Goal: Complete application form

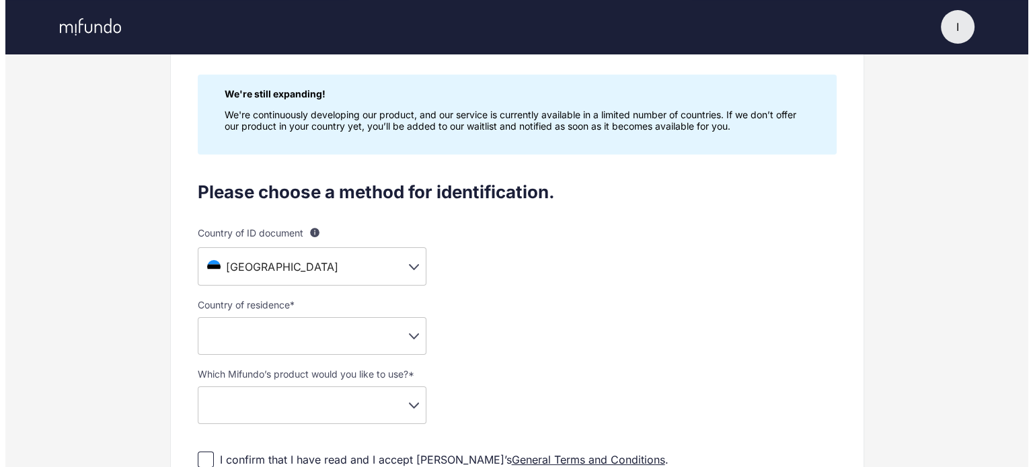
scroll to position [88, 0]
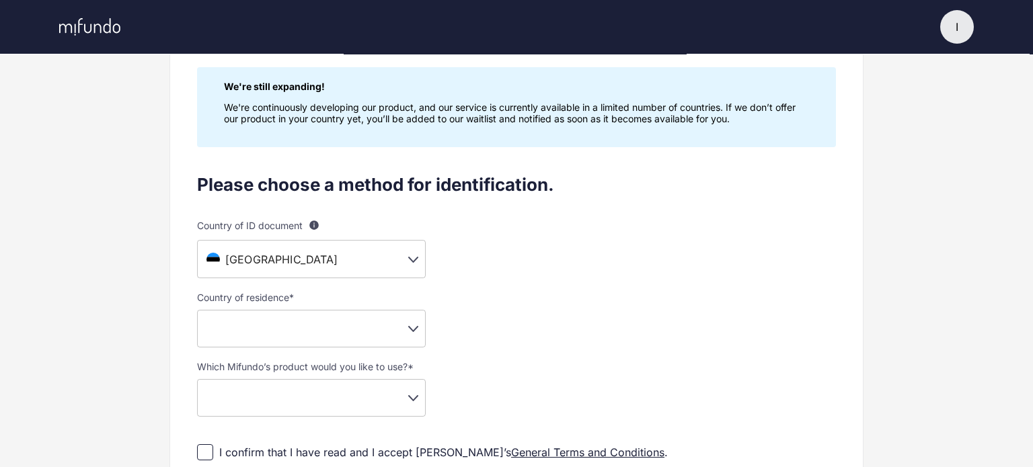
click at [245, 263] on body "I I [PERSON_NAME] Settings Log out Profile setup Licensed by FSA Secure platfor…" at bounding box center [516, 145] width 1033 height 467
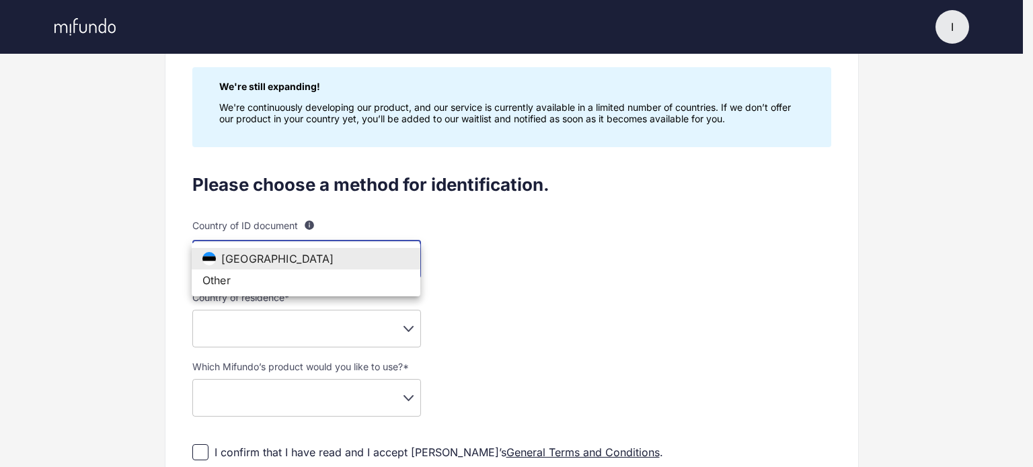
click at [227, 284] on span "Other" at bounding box center [216, 280] width 28 height 13
type input "**"
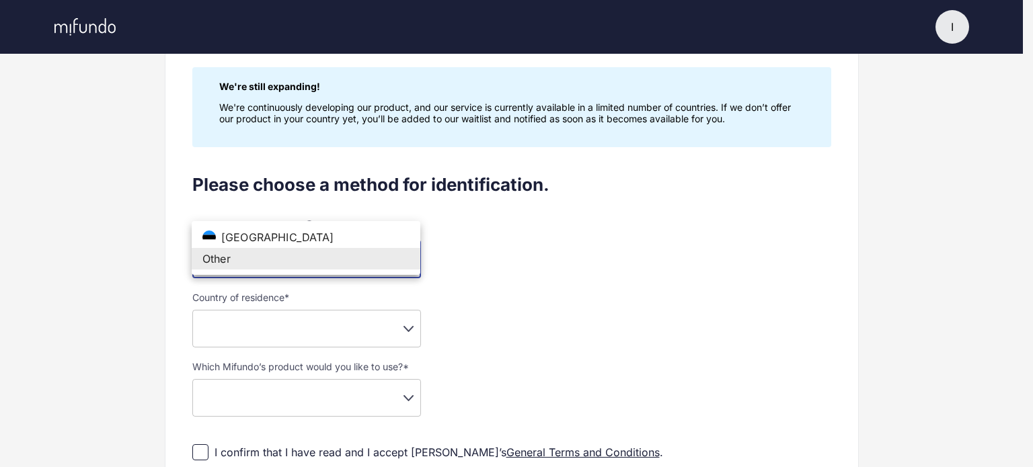
click at [247, 250] on body "I I [PERSON_NAME] Settings Log out Profile setup Licensed by FSA Secure platfor…" at bounding box center [516, 145] width 1033 height 467
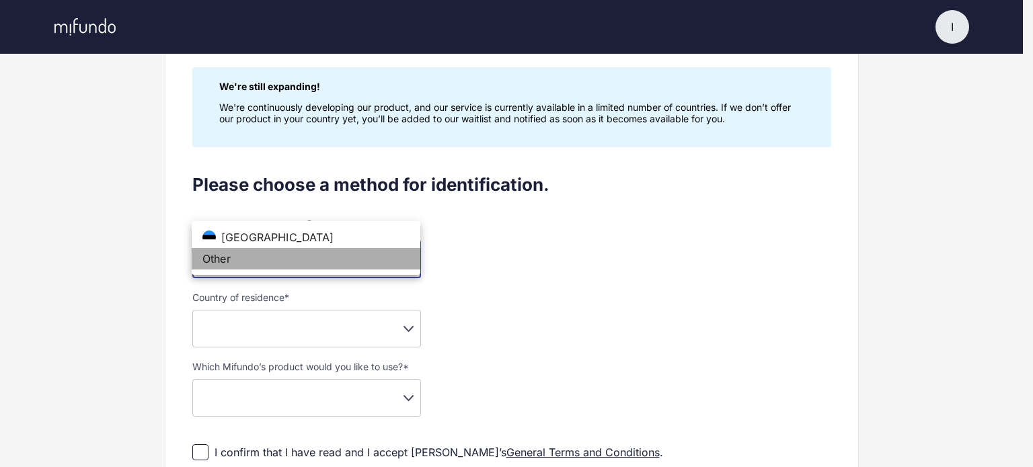
click at [247, 250] on li "Other" at bounding box center [306, 259] width 229 height 22
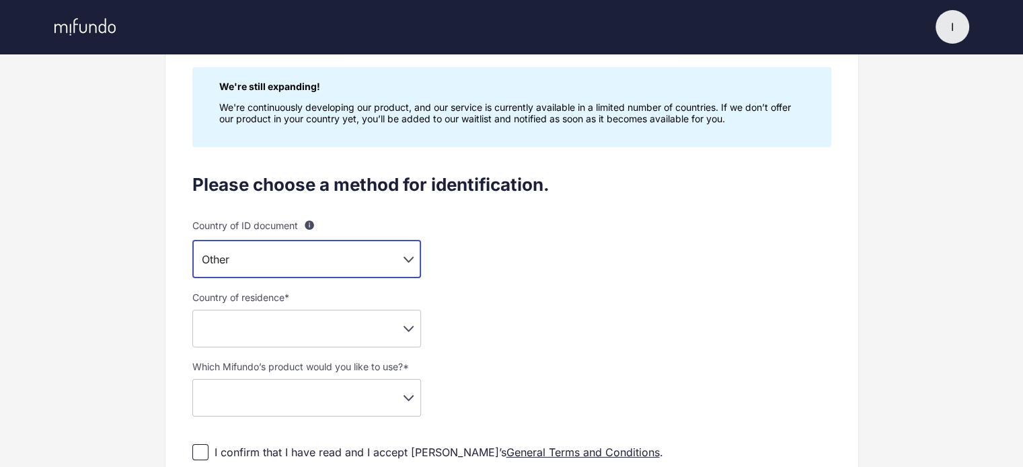
click at [251, 336] on body "I I [PERSON_NAME] Settings Log out Profile setup Licensed by FSA Secure platfor…" at bounding box center [511, 145] width 1023 height 467
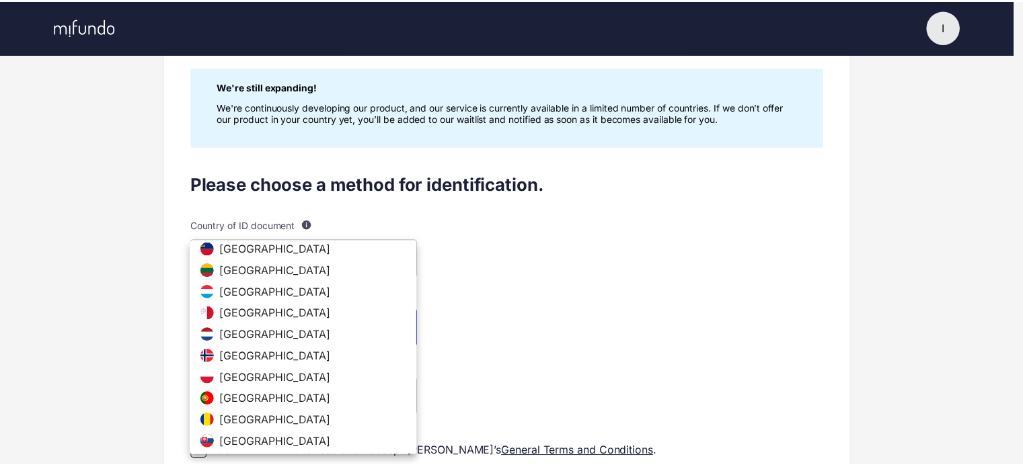
scroll to position [336, 0]
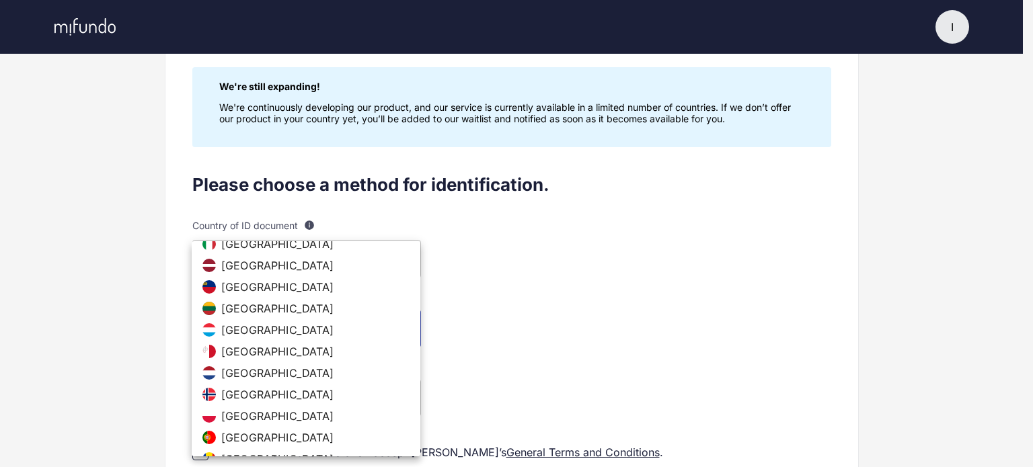
click at [247, 266] on span "[GEOGRAPHIC_DATA]" at bounding box center [277, 265] width 113 height 13
type input "**"
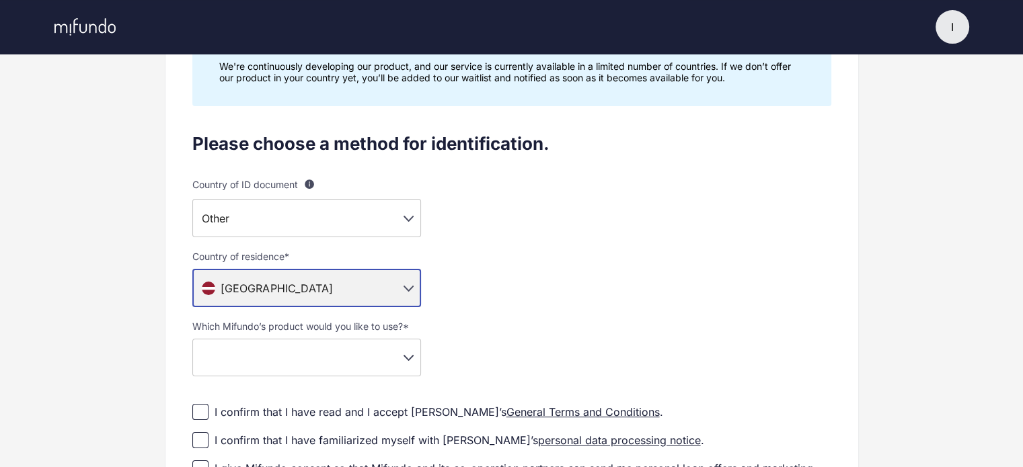
scroll to position [223, 0]
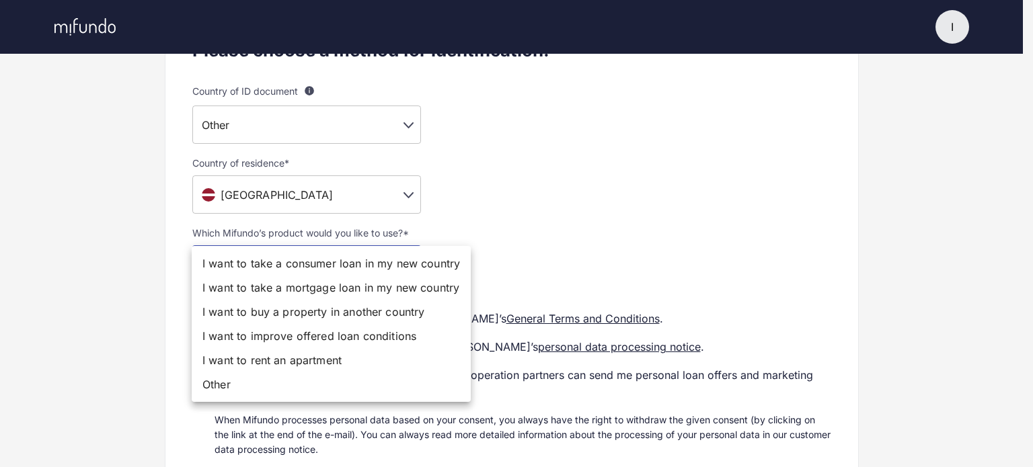
click at [229, 245] on body "I I [PERSON_NAME] Settings Log out Profile setup Licensed by FSA Secure platfor…" at bounding box center [516, 10] width 1033 height 467
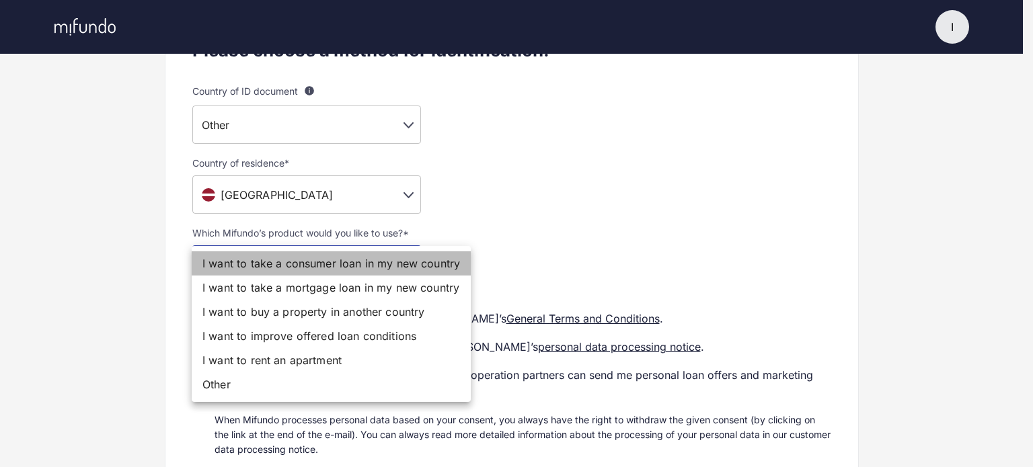
click at [300, 267] on li "I want to take a consumer loan in my new country" at bounding box center [331, 263] width 279 height 24
type input "**********"
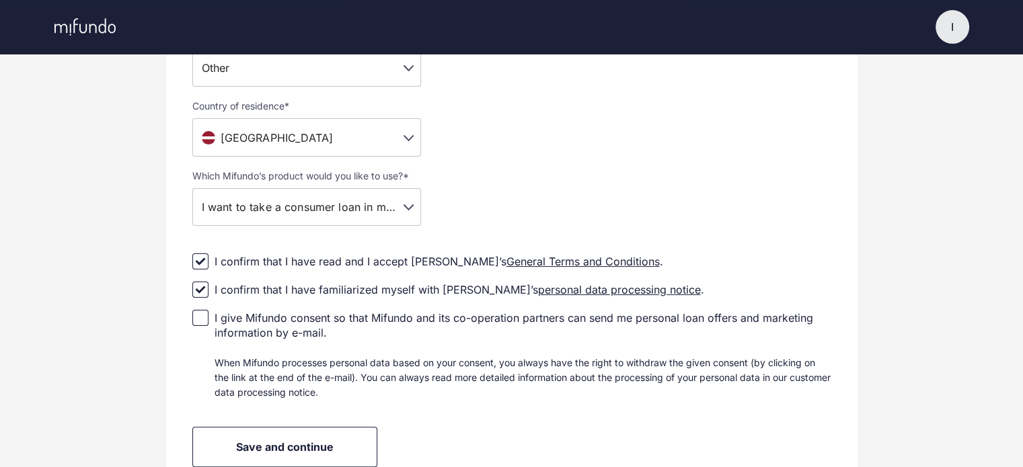
scroll to position [290, 0]
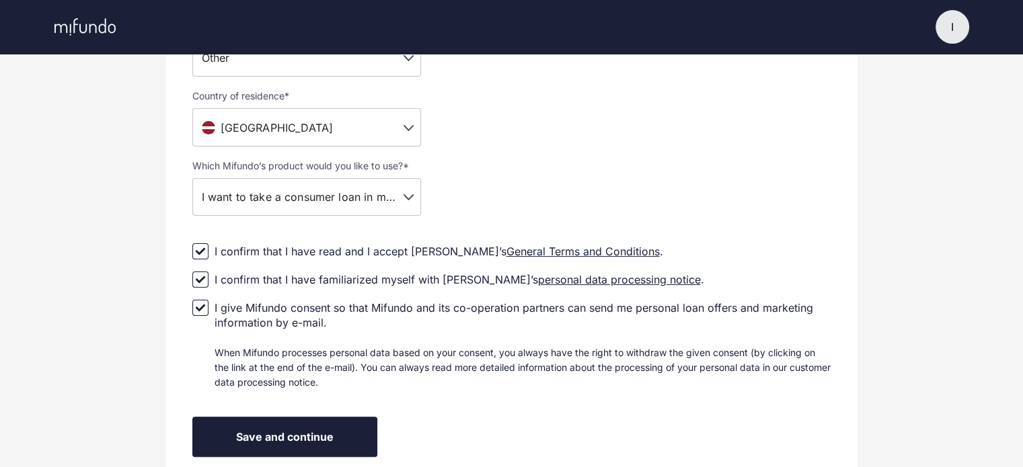
click at [258, 436] on span "Save and continue" at bounding box center [284, 436] width 97 height 13
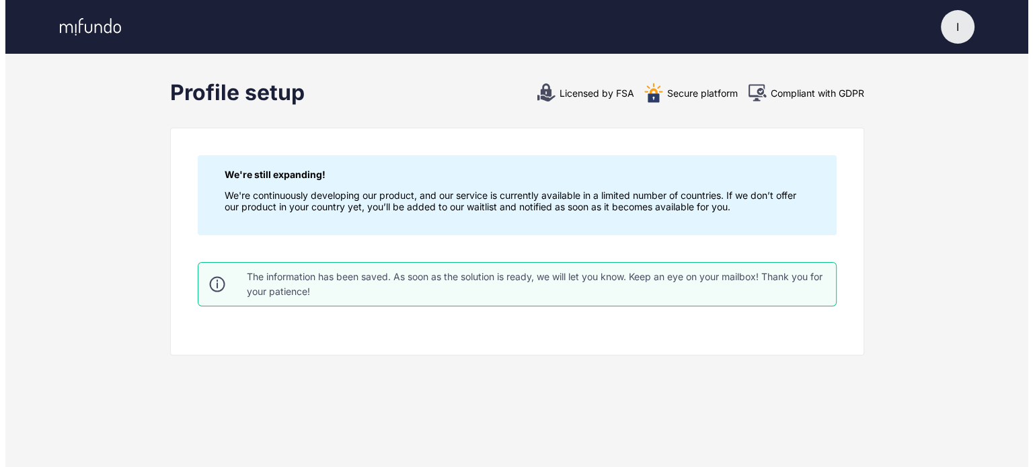
scroll to position [0, 0]
